Goal: Information Seeking & Learning: Learn about a topic

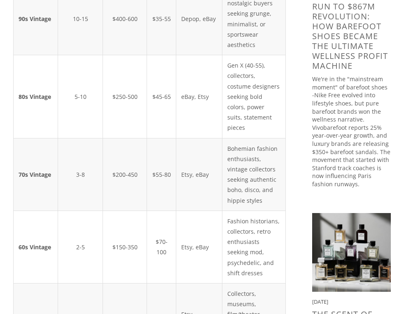
scroll to position [348, 0]
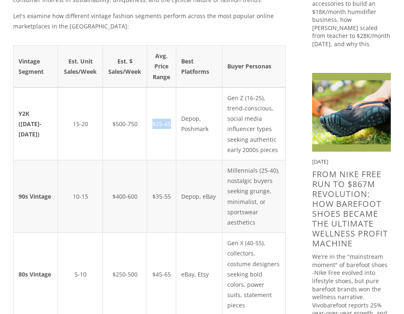
drag, startPoint x: 174, startPoint y: 125, endPoint x: 155, endPoint y: 125, distance: 19.0
click at [155, 125] on td "$25-45" at bounding box center [161, 123] width 29 height 73
click at [172, 151] on td "$25-45" at bounding box center [161, 123] width 29 height 73
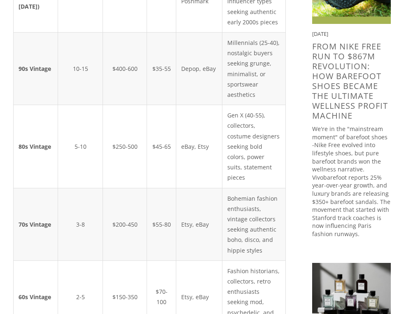
scroll to position [305, 0]
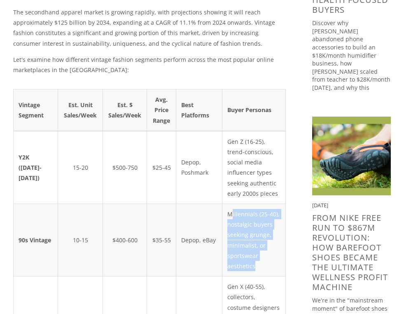
drag, startPoint x: 258, startPoint y: 269, endPoint x: 233, endPoint y: 213, distance: 60.9
click at [233, 213] on td "Millennials (25-40), nostalgic buyers seeking grunge, minimalist, or sportswear…" at bounding box center [254, 240] width 63 height 73
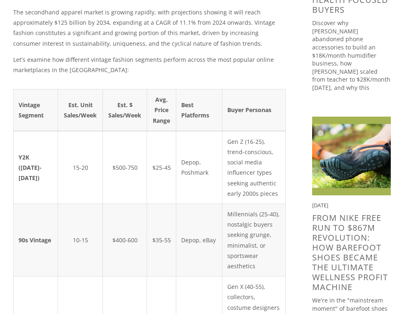
click at [270, 191] on td "Gen Z (16-25), trend-conscious, social media influencer types seeking authentic…" at bounding box center [254, 167] width 63 height 73
click at [261, 185] on td "Gen Z (16-25), trend-conscious, social media influencer types seeking authentic…" at bounding box center [254, 167] width 63 height 73
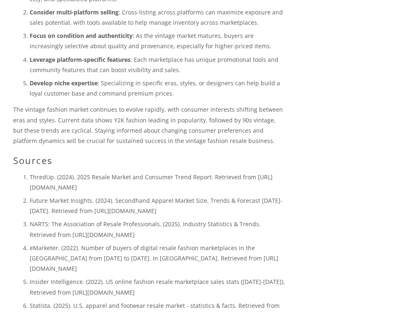
scroll to position [2065, 0]
